Goal: Check status: Check status

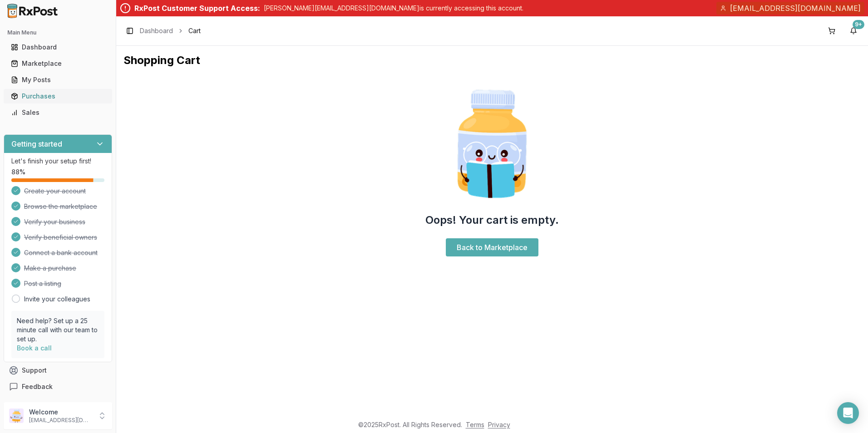
click at [42, 94] on div "Purchases" at bounding box center [58, 96] width 94 height 9
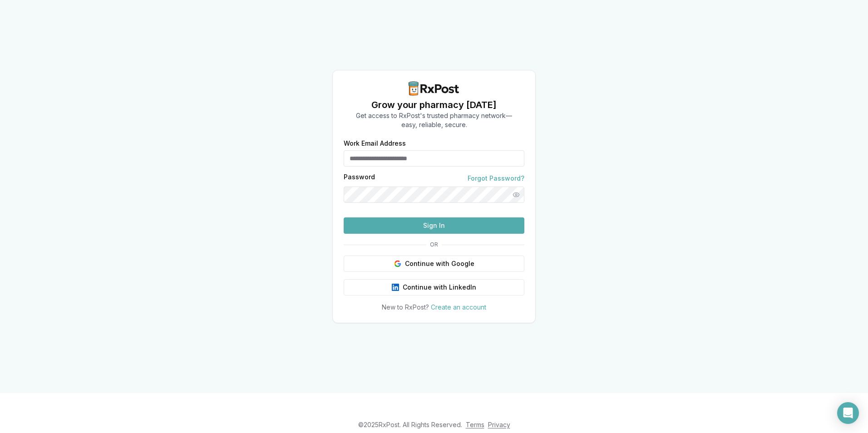
type input "**********"
click at [407, 234] on button "Sign In" at bounding box center [434, 226] width 181 height 16
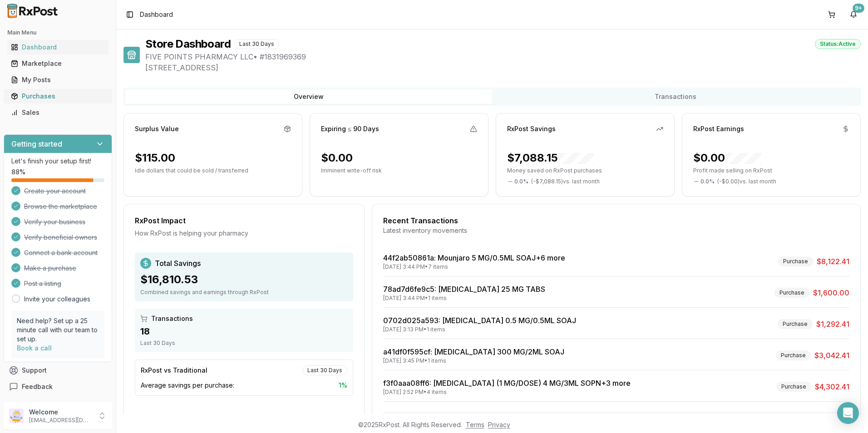
click at [35, 100] on div "Purchases" at bounding box center [58, 96] width 94 height 9
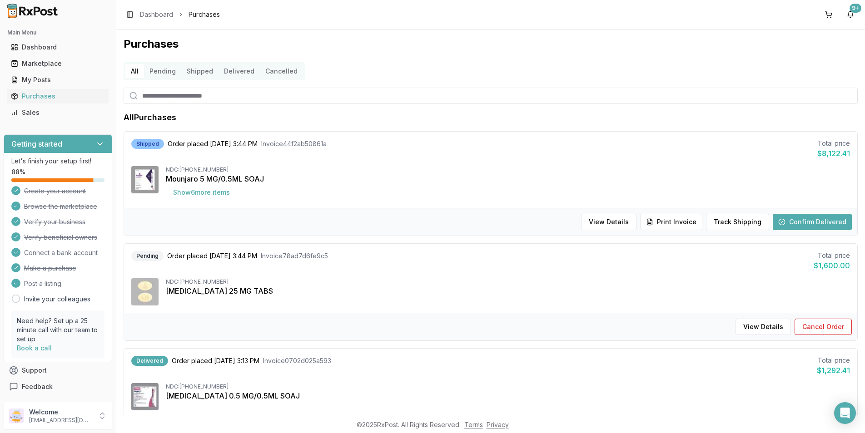
click at [807, 219] on button "Confirm Delivered" at bounding box center [811, 222] width 79 height 16
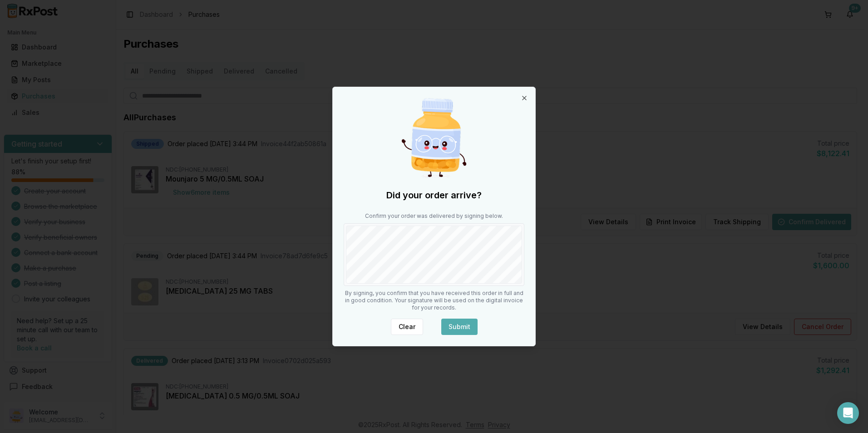
click at [579, 255] on body "Main Menu Dashboard Marketplace My Posts Purchases Sales Getting started Let's …" at bounding box center [432, 216] width 865 height 433
click at [448, 328] on button "Submit" at bounding box center [459, 327] width 36 height 16
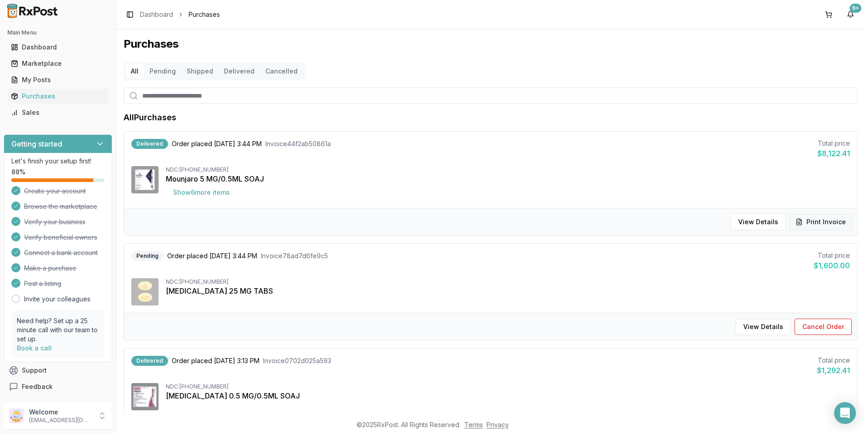
click at [818, 223] on button "Print Invoice" at bounding box center [820, 222] width 62 height 16
click at [23, 44] on div "Dashboard" at bounding box center [58, 47] width 94 height 9
